Goal: Complete application form

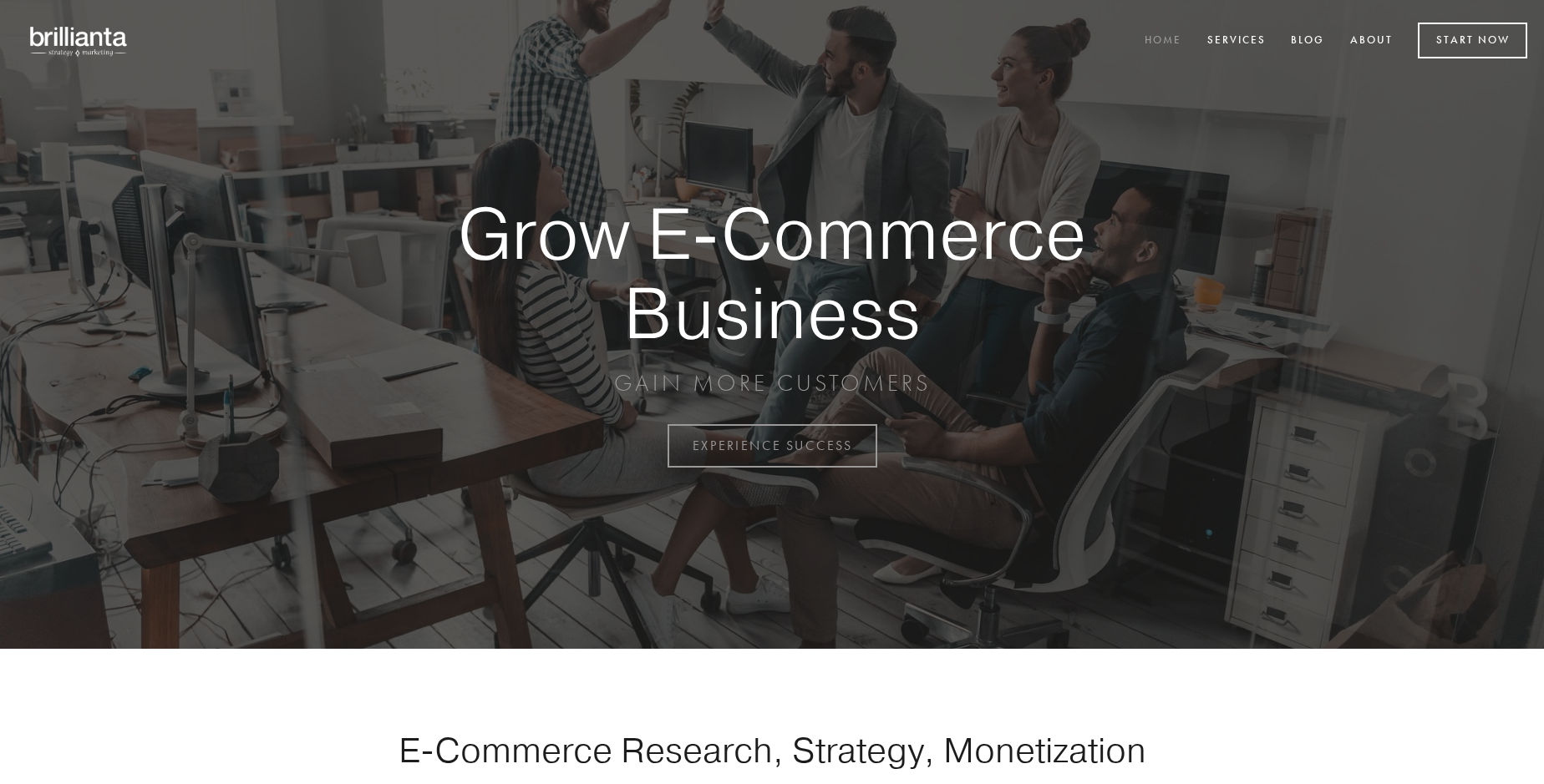
scroll to position [4377, 0]
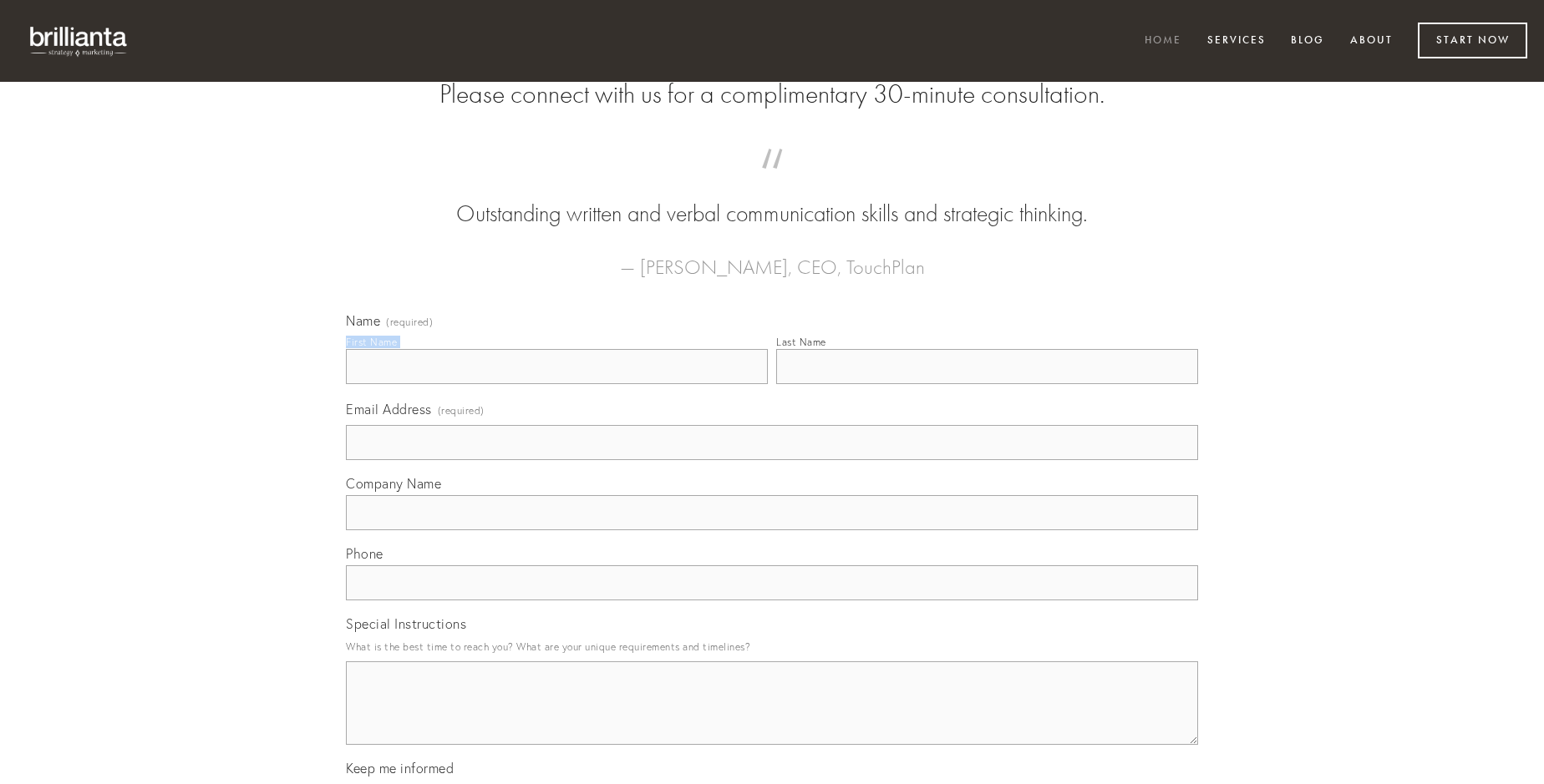
type input "[PERSON_NAME]"
click at [987, 384] on input "Last Name" at bounding box center [987, 366] width 422 height 35
type input "[PERSON_NAME]"
click at [772, 460] on input "Email Address (required)" at bounding box center [771, 442] width 852 height 35
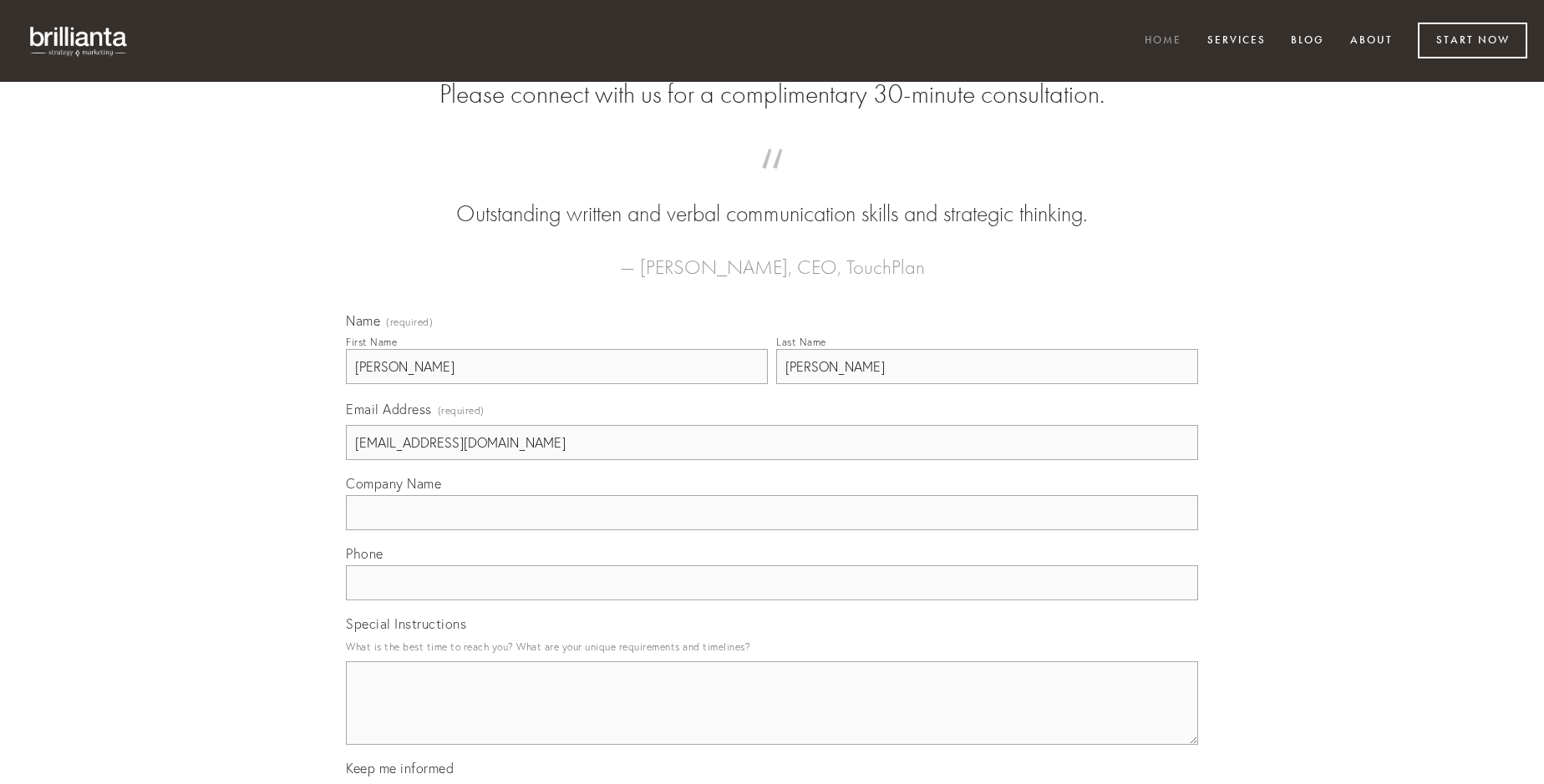
type input "[EMAIL_ADDRESS][DOMAIN_NAME]"
click at [772, 530] on input "Company Name" at bounding box center [771, 512] width 852 height 35
type input "mollitia"
click at [772, 600] on input "text" at bounding box center [771, 583] width 852 height 35
click at [772, 718] on textarea "Special Instructions" at bounding box center [771, 703] width 852 height 84
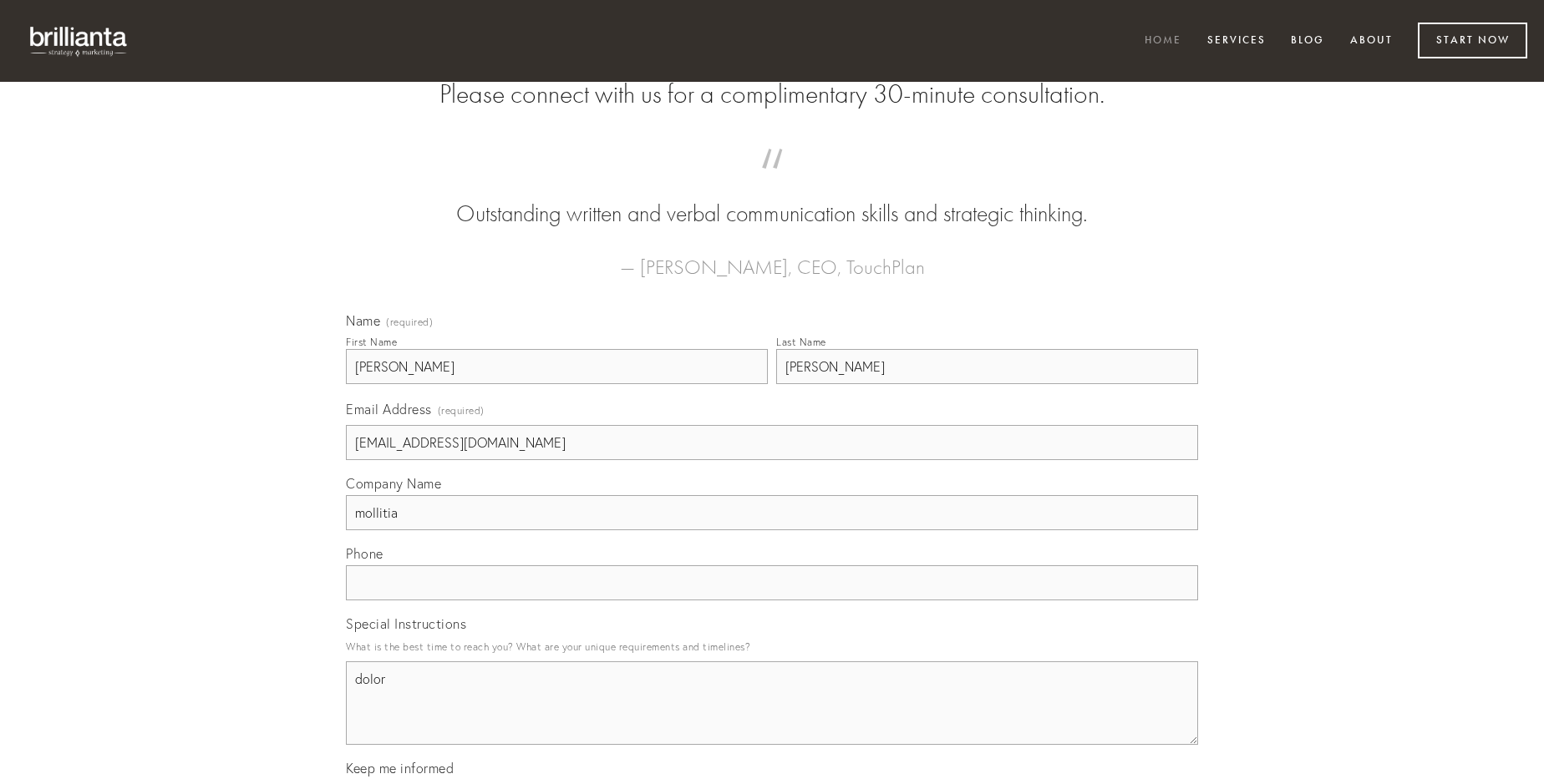
type textarea "dolor"
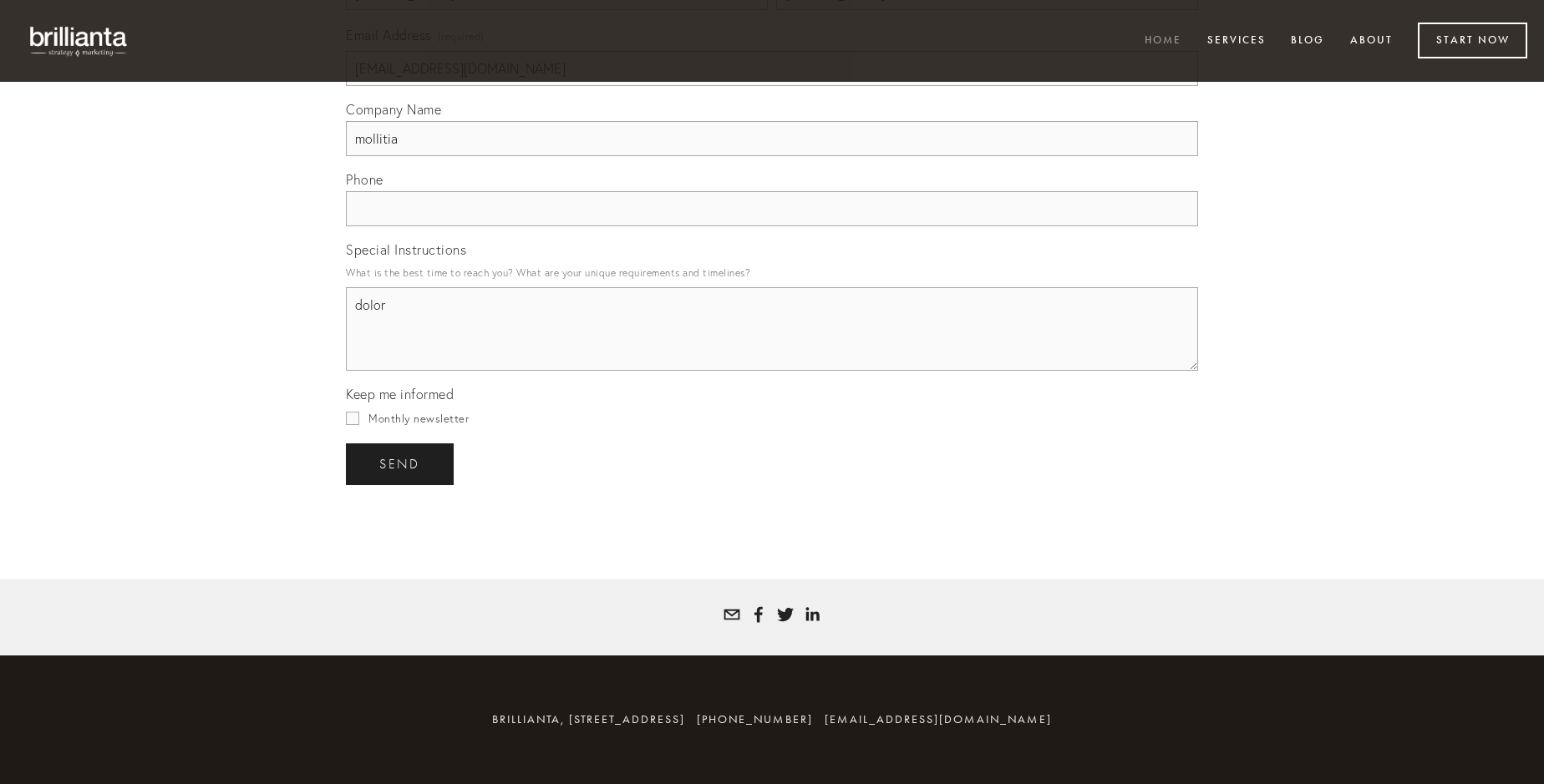
click at [401, 463] on span "send" at bounding box center [399, 464] width 40 height 15
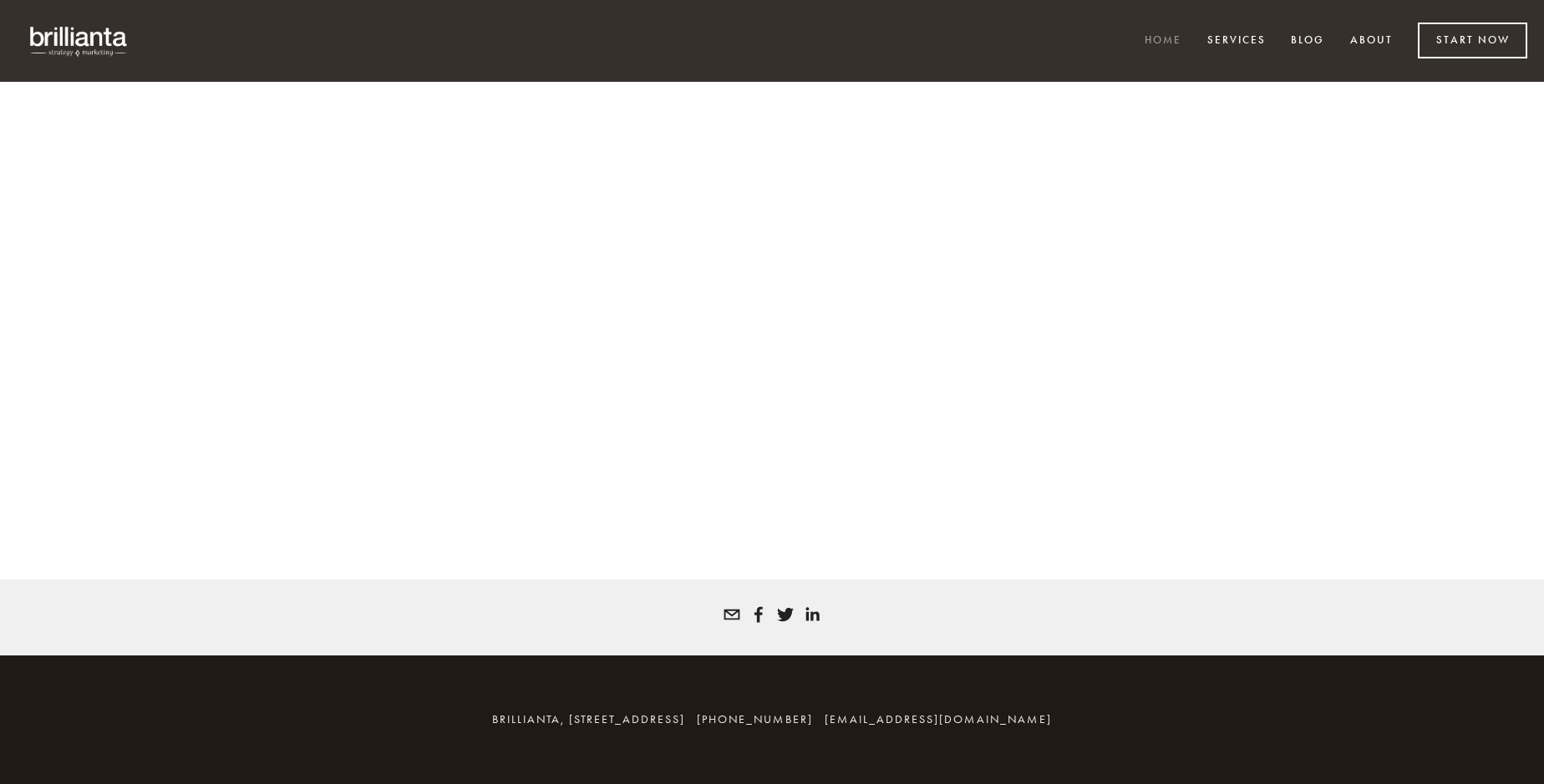
scroll to position [4355, 0]
